Goal: Navigation & Orientation: Find specific page/section

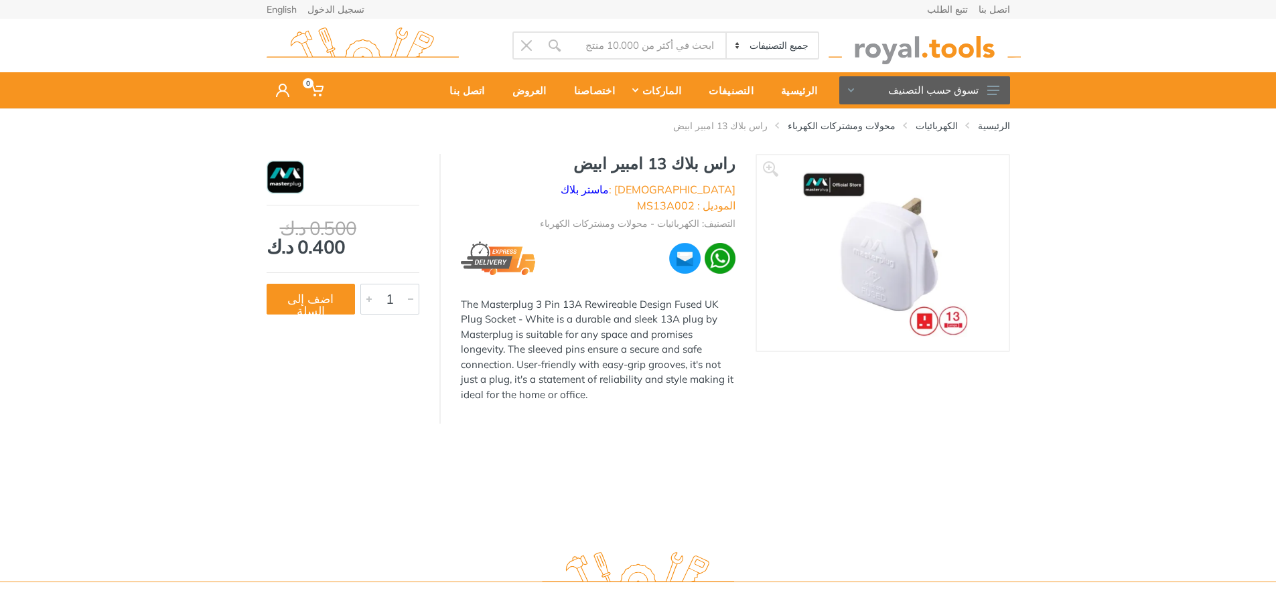
click at [872, 242] on img at bounding box center [882, 253] width 169 height 169
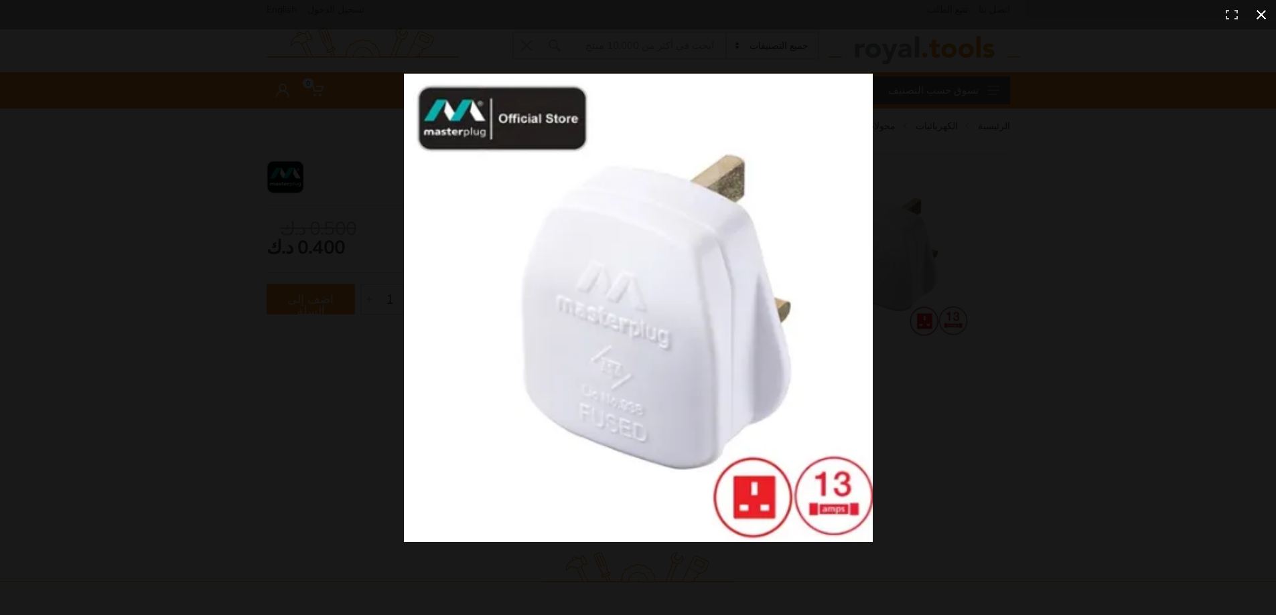
click at [1258, 15] on button at bounding box center [1260, 14] width 29 height 29
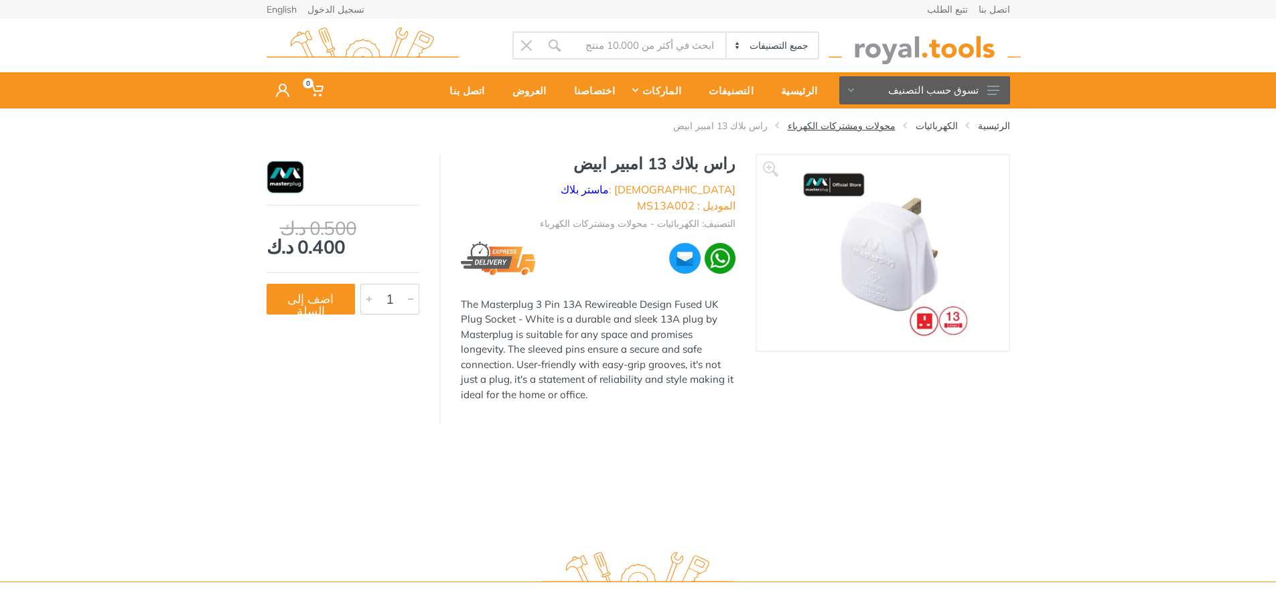
click at [879, 125] on link "محولات ومشتركات الكهرباء" at bounding box center [841, 125] width 108 height 13
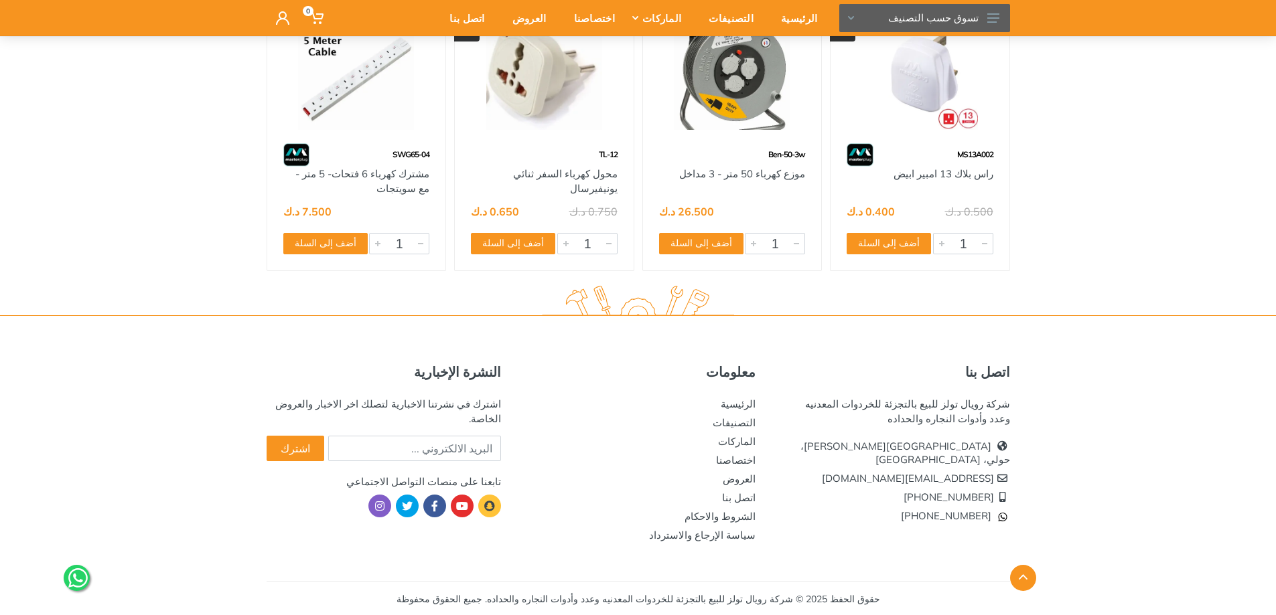
scroll to position [2168, 0]
